Goal: Find specific page/section: Find specific page/section

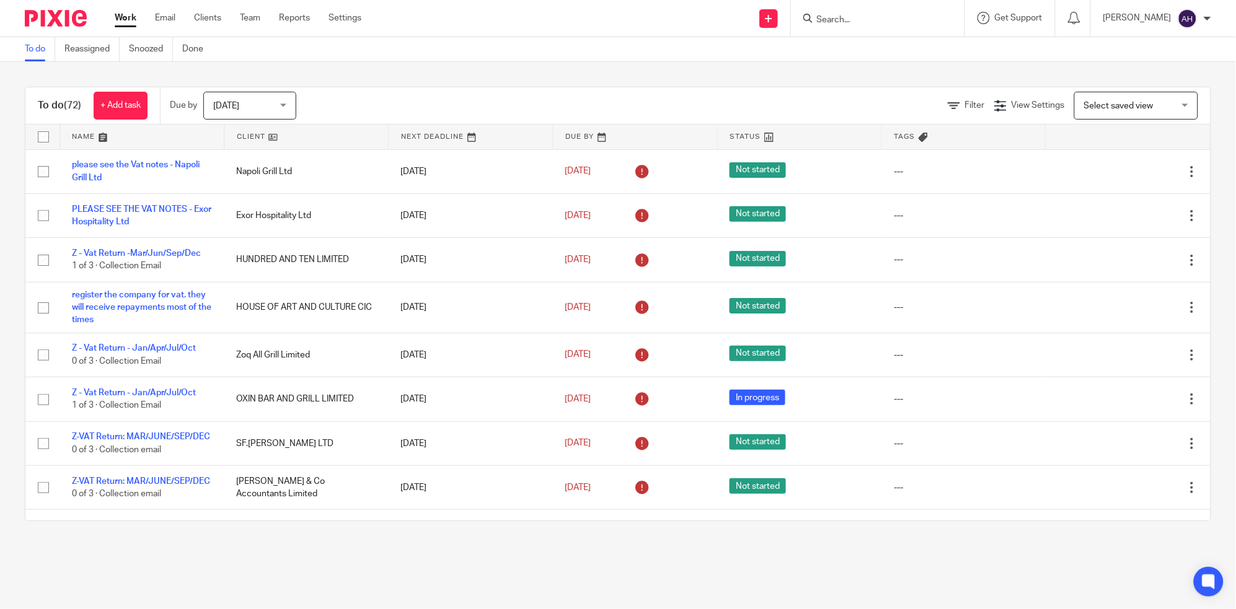
click at [918, 15] on input "Search" at bounding box center [872, 20] width 112 height 11
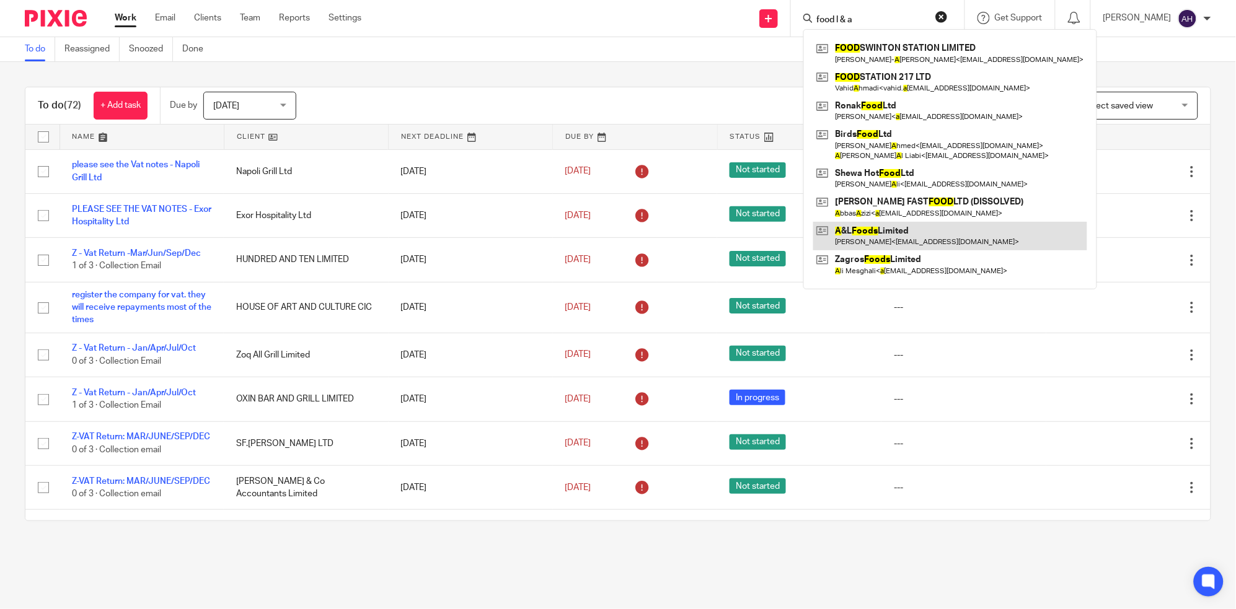
type input "food l & a"
click at [891, 230] on link at bounding box center [950, 236] width 274 height 29
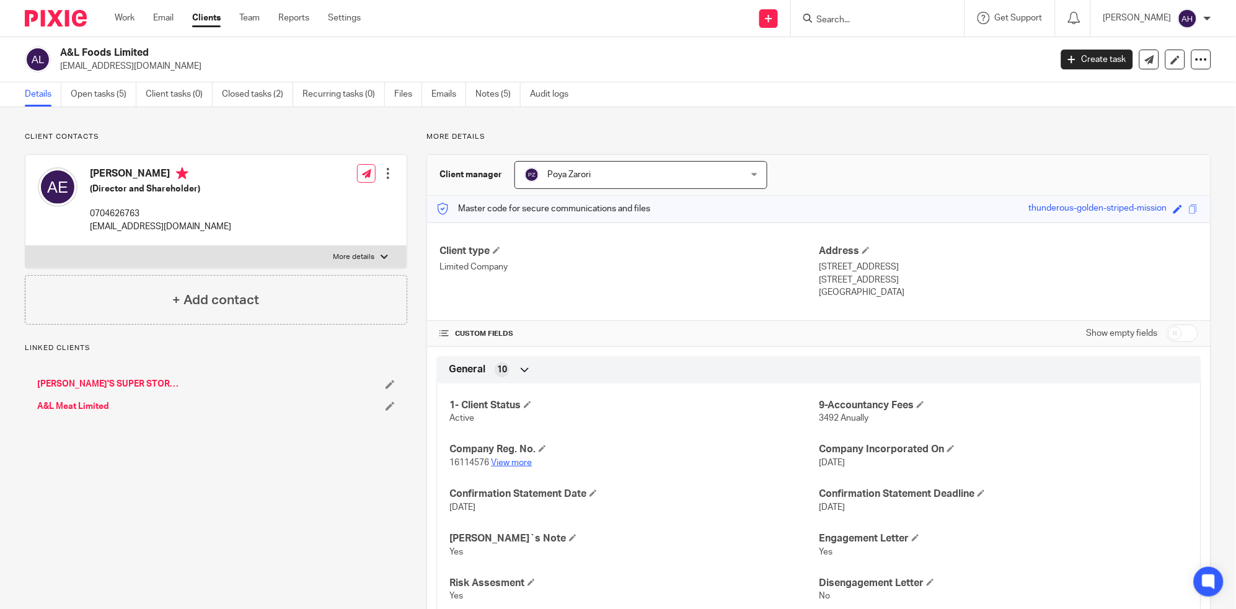
click at [511, 466] on link "View more" at bounding box center [511, 463] width 41 height 9
click at [902, 17] on input "Search" at bounding box center [872, 20] width 112 height 11
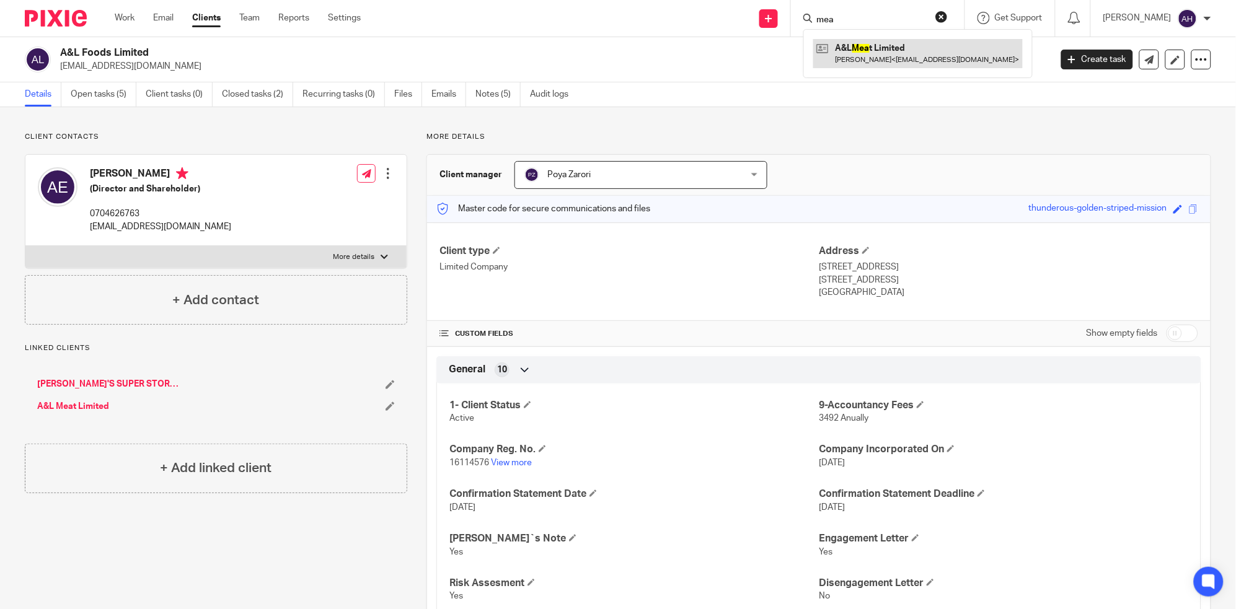
type input "mea"
click at [910, 47] on link at bounding box center [917, 53] width 209 height 29
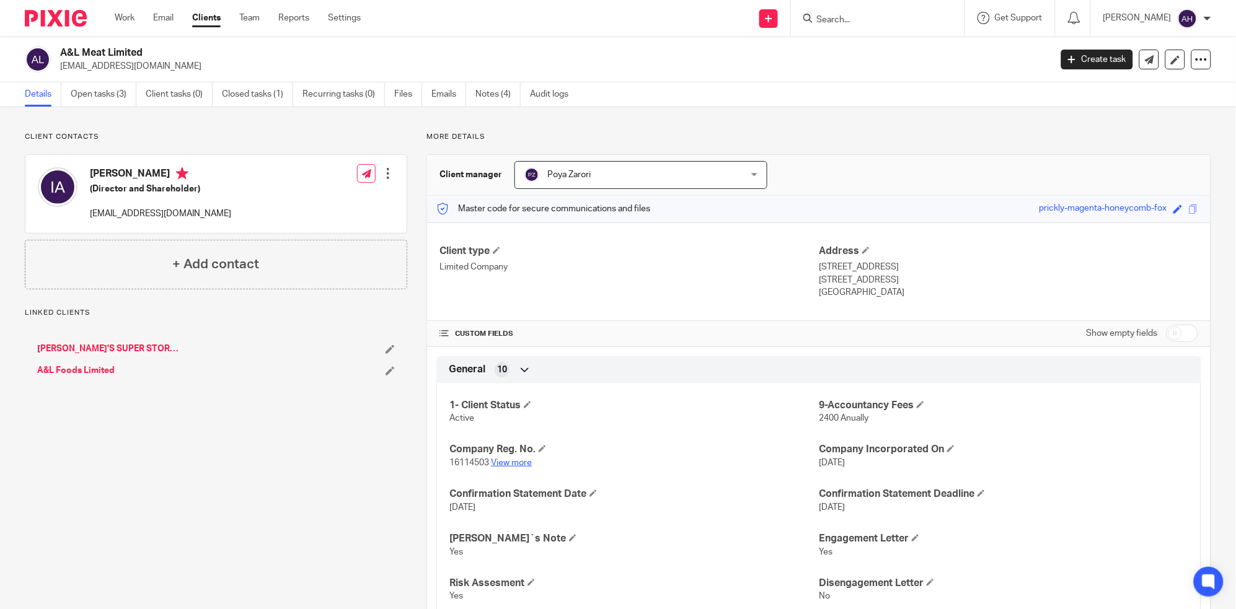
click at [508, 462] on link "View more" at bounding box center [511, 463] width 41 height 9
click at [892, 20] on input "Search" at bounding box center [872, 20] width 112 height 11
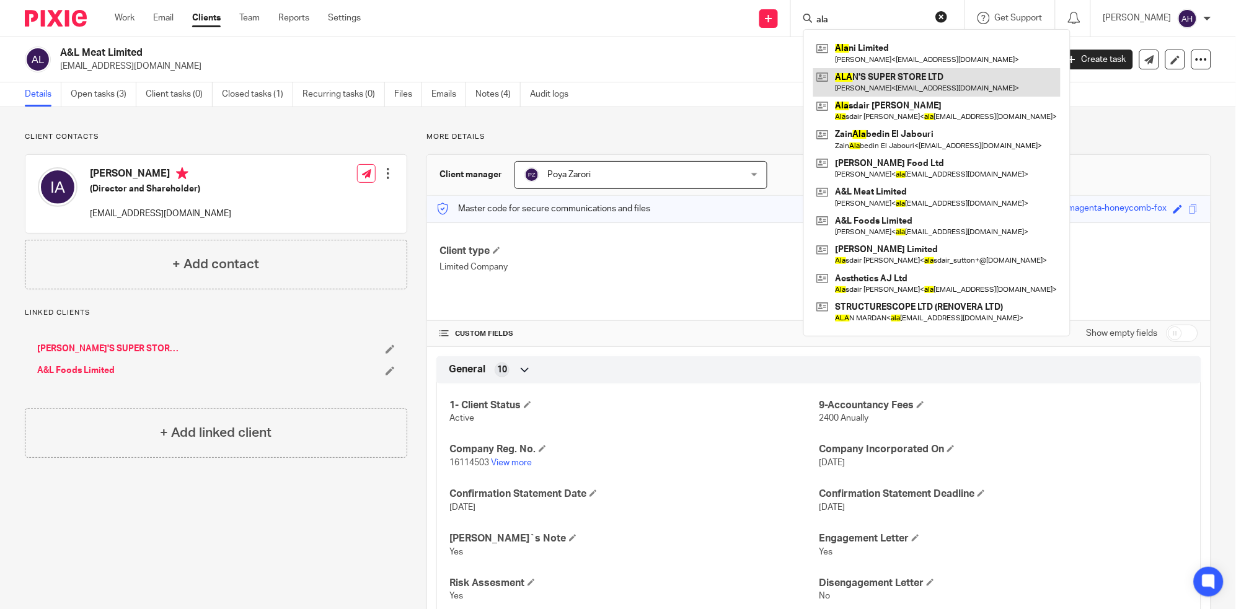
type input "ala"
click at [925, 77] on link at bounding box center [936, 82] width 247 height 29
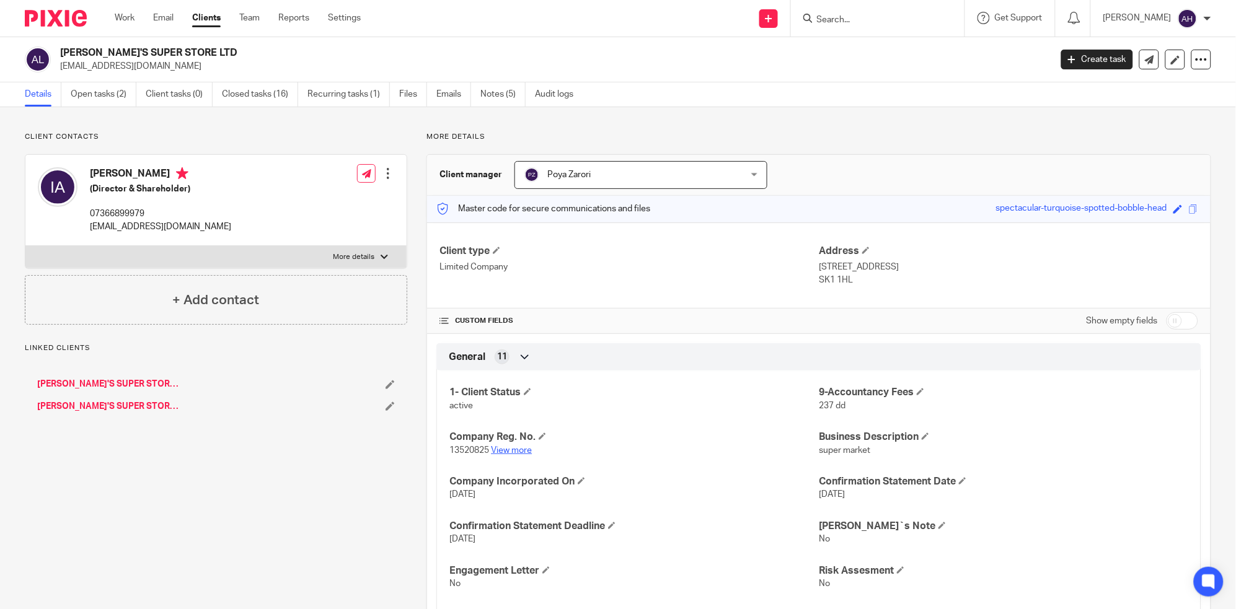
click at [504, 449] on link "View more" at bounding box center [511, 450] width 41 height 9
